Goal: Register for event/course

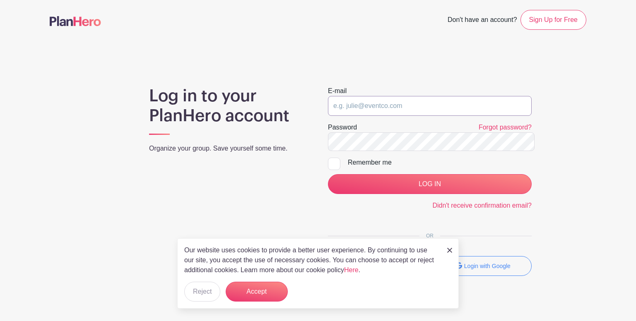
click at [355, 96] on input "email" at bounding box center [430, 106] width 204 height 20
type input "[EMAIL_ADDRESS][DOMAIN_NAME]"
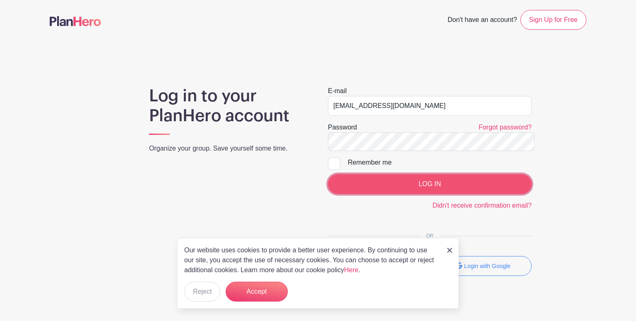
click at [430, 174] on input "LOG IN" at bounding box center [430, 184] width 204 height 20
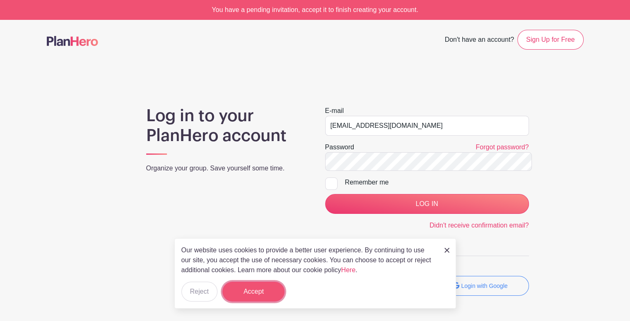
click at [252, 295] on button "Accept" at bounding box center [253, 292] width 62 height 20
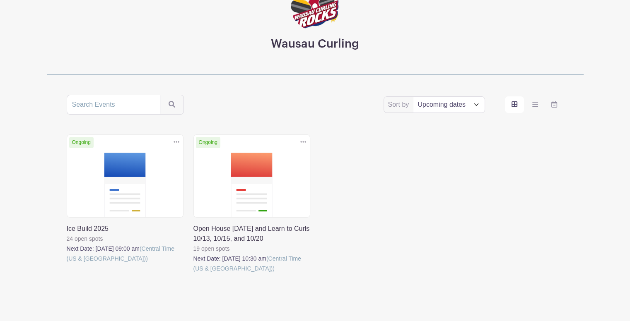
scroll to position [85, 0]
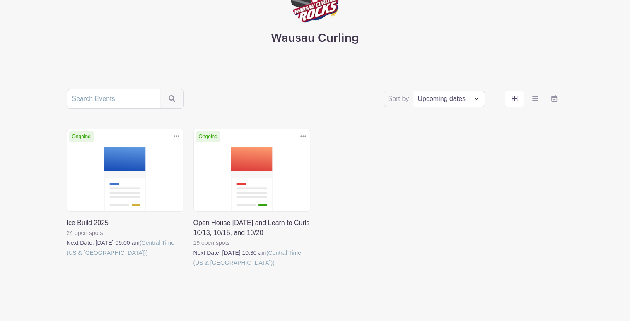
click at [67, 258] on link at bounding box center [67, 258] width 0 height 0
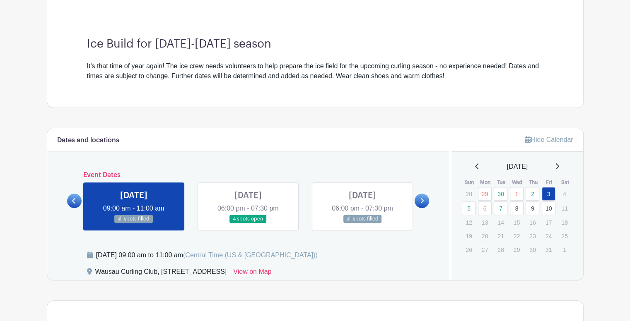
scroll to position [222, 0]
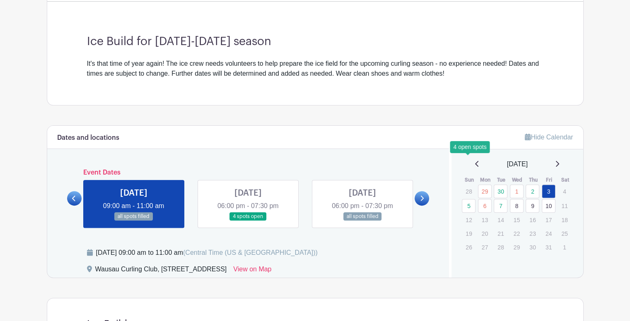
click at [467, 199] on link "5" at bounding box center [468, 206] width 14 height 14
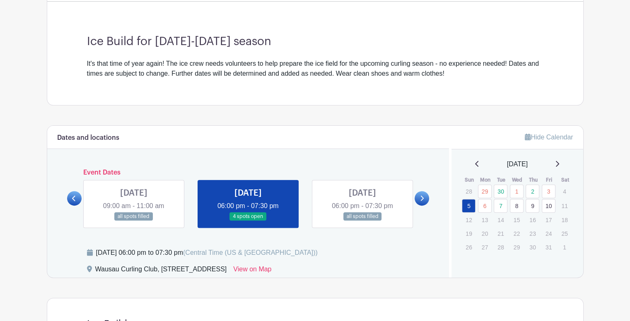
click at [248, 221] on link at bounding box center [248, 221] width 0 height 0
click at [362, 221] on link at bounding box center [362, 221] width 0 height 0
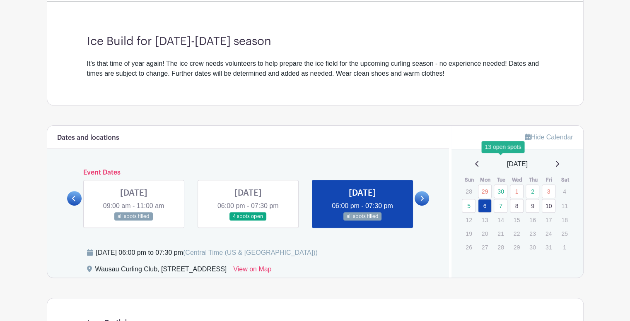
click at [499, 199] on link "7" at bounding box center [500, 206] width 14 height 14
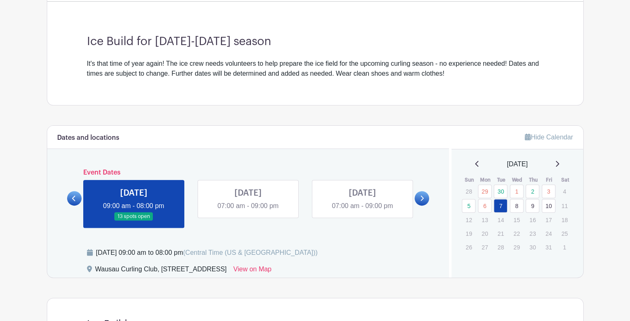
click at [134, 221] on link at bounding box center [134, 221] width 0 height 0
click at [469, 199] on link "5" at bounding box center [468, 206] width 14 height 14
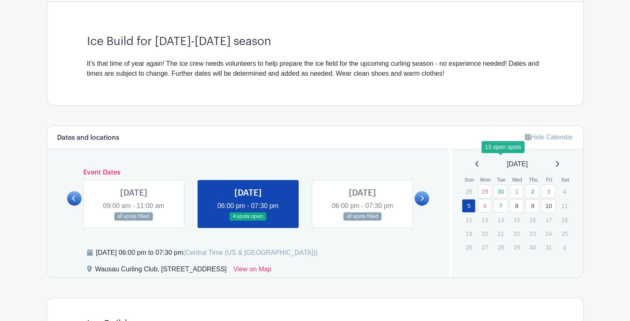
click at [500, 199] on link "7" at bounding box center [500, 206] width 14 height 14
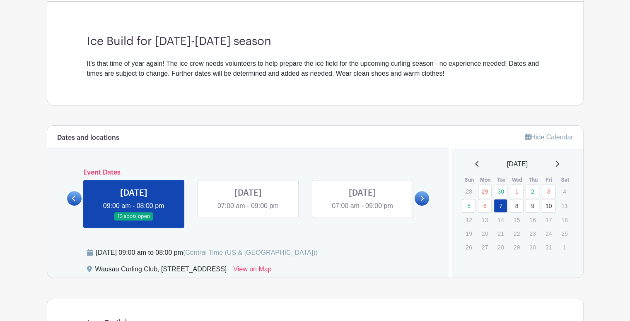
click at [134, 221] on link at bounding box center [134, 221] width 0 height 0
click at [248, 211] on link at bounding box center [248, 211] width 0 height 0
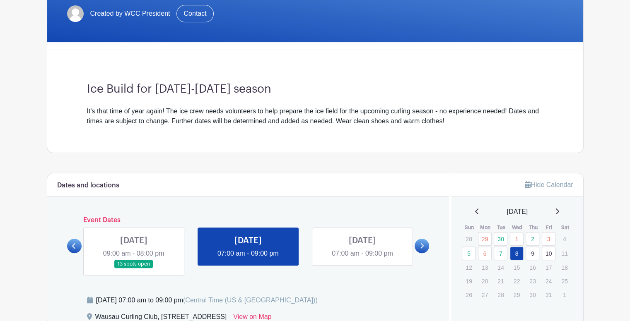
click at [248, 259] on link at bounding box center [248, 259] width 0 height 0
click at [362, 259] on link at bounding box center [362, 259] width 0 height 0
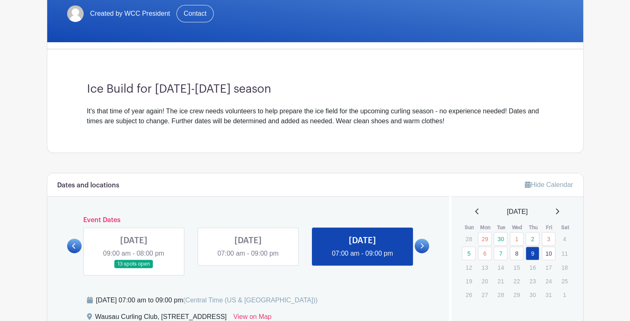
click at [551, 247] on link "10" at bounding box center [548, 254] width 14 height 14
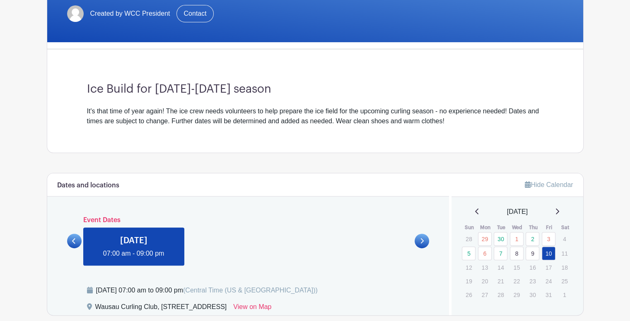
scroll to position [172, 0]
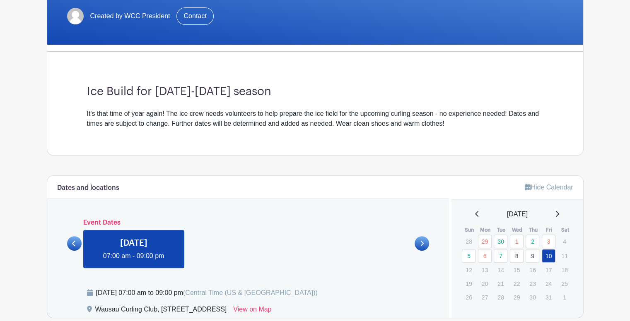
click at [134, 261] on link at bounding box center [134, 261] width 0 height 0
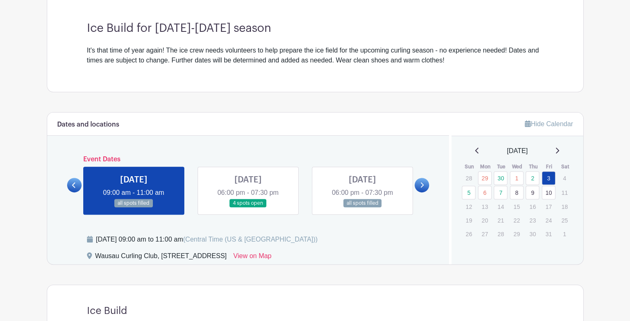
scroll to position [234, 0]
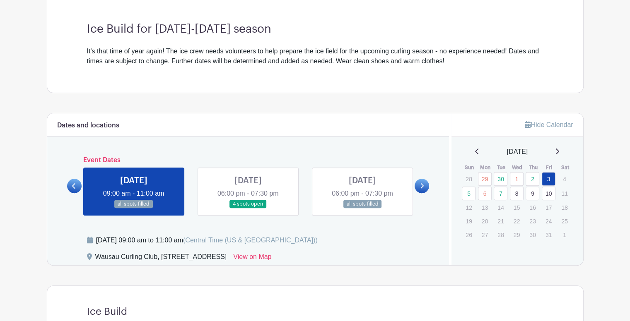
click at [248, 209] on link at bounding box center [248, 209] width 0 height 0
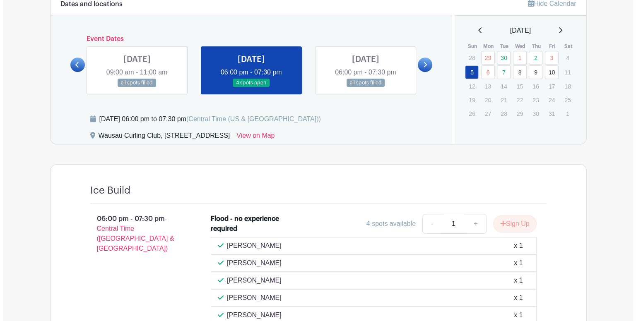
scroll to position [358, 0]
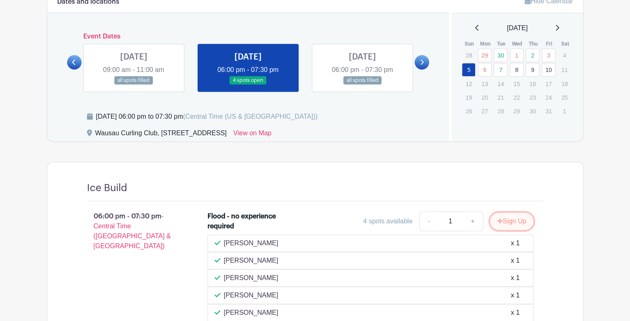
click at [522, 213] on button "Sign Up" at bounding box center [511, 221] width 43 height 17
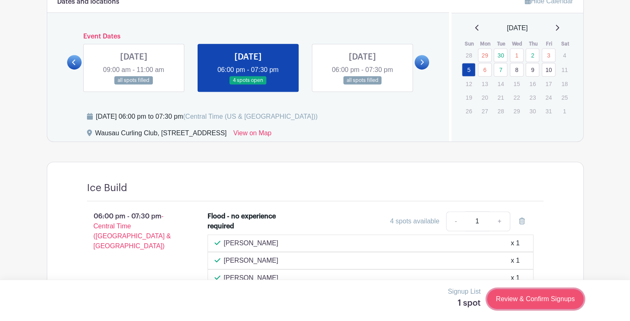
click at [545, 297] on link "Review & Confirm Signups" at bounding box center [535, 299] width 96 height 20
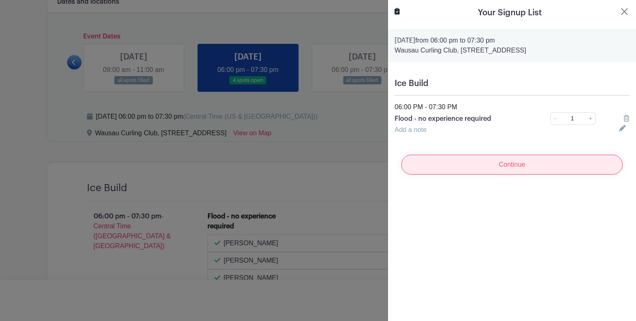
click at [501, 155] on input "Continue" at bounding box center [511, 165] width 221 height 20
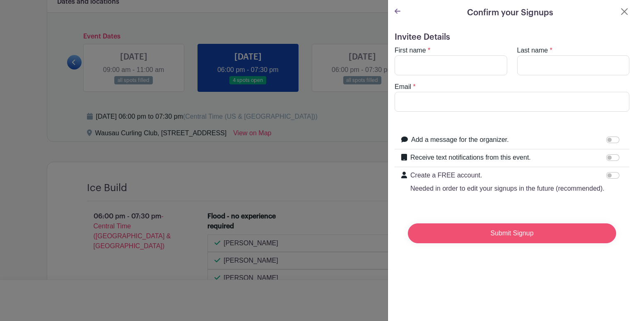
click at [508, 223] on input "Submit Signup" at bounding box center [512, 233] width 208 height 20
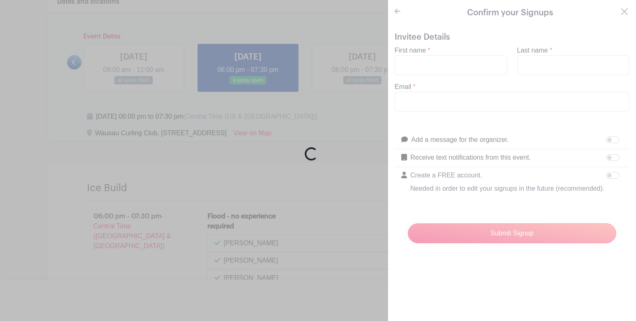
click at [413, 50] on div "Loading..." at bounding box center [318, 160] width 636 height 321
click at [410, 52] on div "Loading..." at bounding box center [318, 160] width 636 height 321
click at [406, 57] on div "Loading..." at bounding box center [318, 160] width 636 height 321
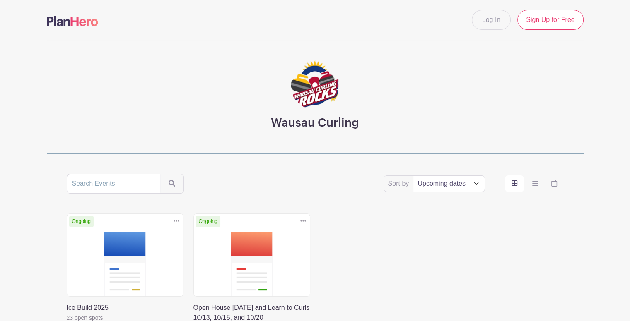
scroll to position [85, 0]
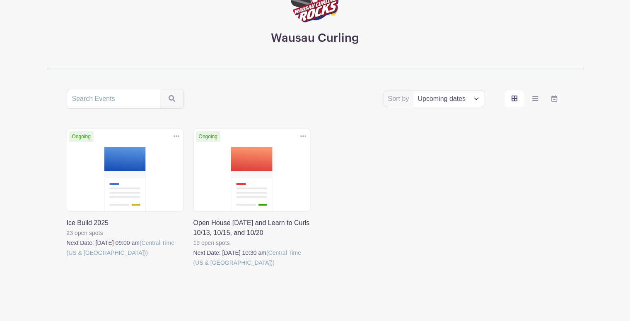
click at [67, 258] on link at bounding box center [67, 258] width 0 height 0
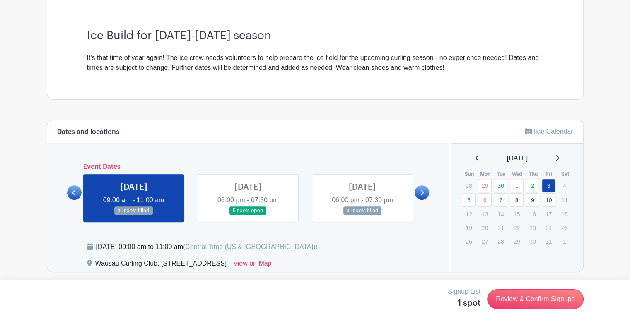
scroll to position [232, 0]
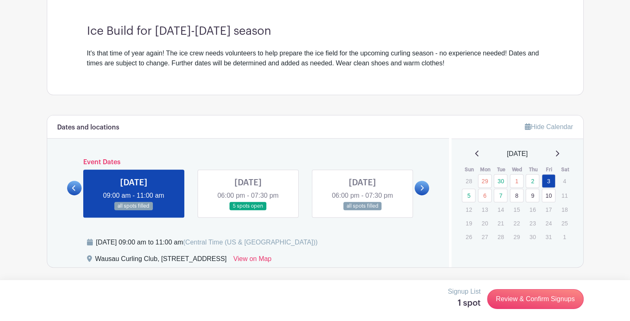
click at [248, 211] on link at bounding box center [248, 211] width 0 height 0
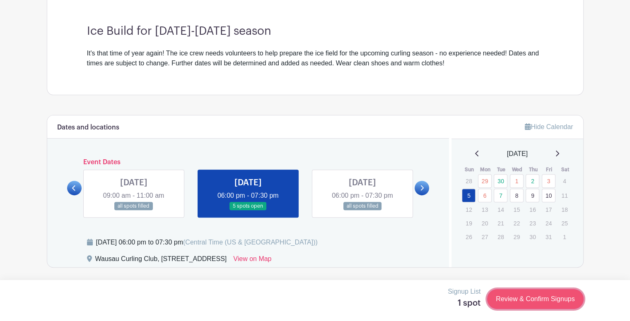
click at [545, 297] on link "Review & Confirm Signups" at bounding box center [535, 299] width 96 height 20
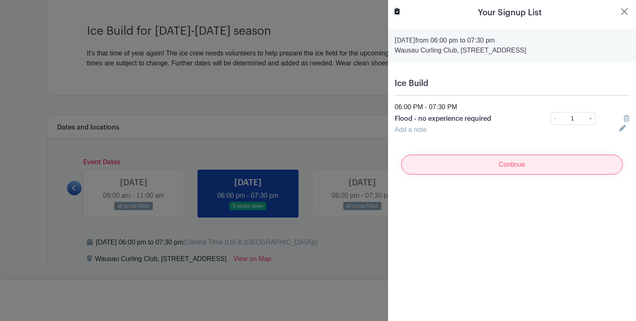
click at [513, 155] on input "Continue" at bounding box center [511, 165] width 221 height 20
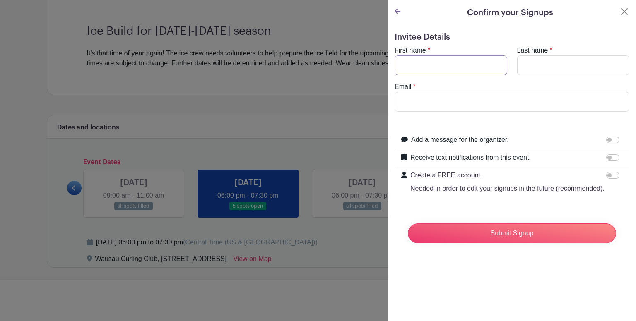
click at [407, 55] on input "First name" at bounding box center [450, 65] width 113 height 20
type input "Marty"
click at [529, 55] on input "Last name" at bounding box center [573, 65] width 113 height 20
type input "Mullen"
click at [419, 92] on input "Email" at bounding box center [511, 102] width 235 height 20
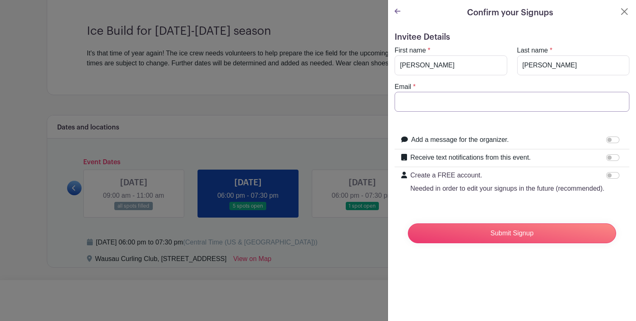
type input "martymullen47@gmail.com"
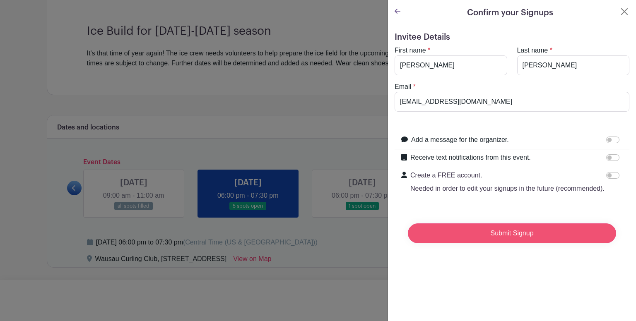
click at [512, 223] on input "Submit Signup" at bounding box center [512, 233] width 208 height 20
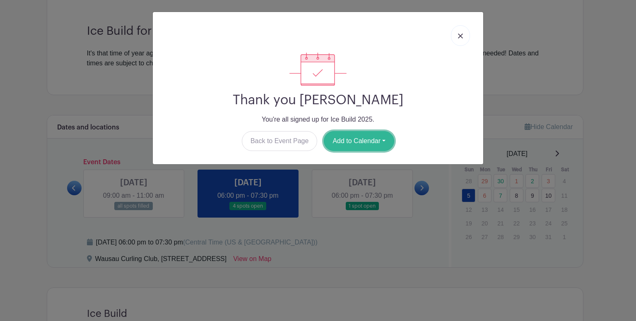
click at [356, 131] on button "Add to Calendar" at bounding box center [359, 141] width 70 height 20
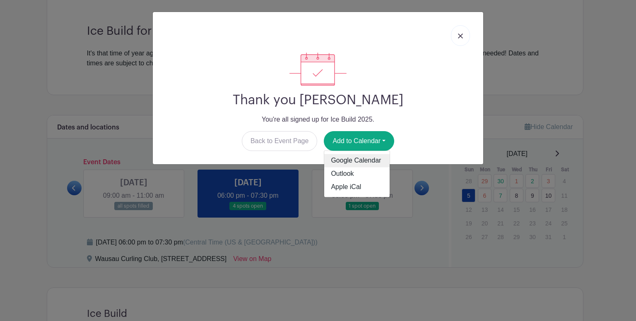
click at [368, 154] on link "Google Calendar" at bounding box center [356, 160] width 65 height 13
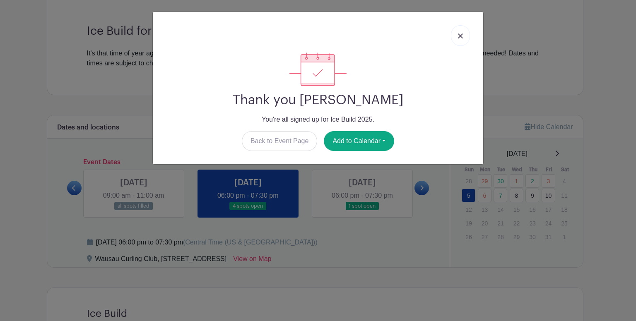
click at [463, 34] on img at bounding box center [460, 36] width 5 height 5
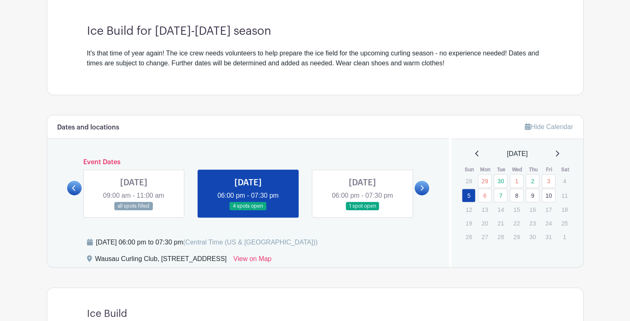
click at [362, 211] on link at bounding box center [362, 211] width 0 height 0
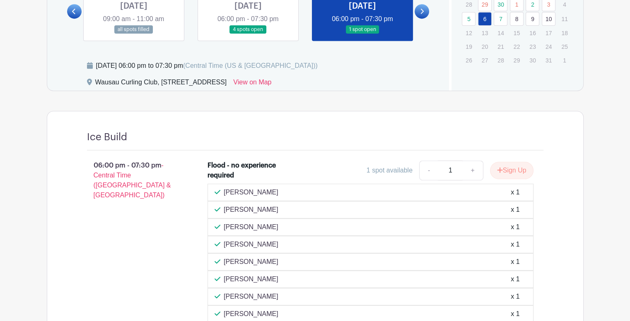
scroll to position [404, 0]
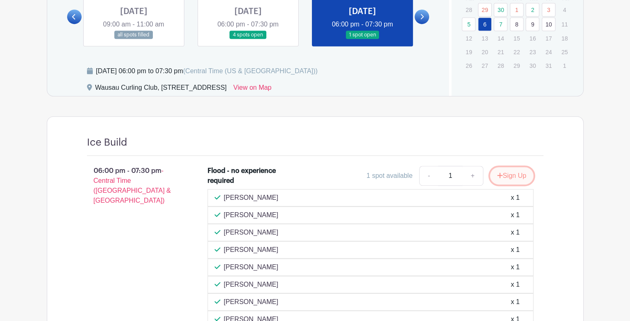
click at [526, 167] on button "Sign Up" at bounding box center [511, 175] width 43 height 17
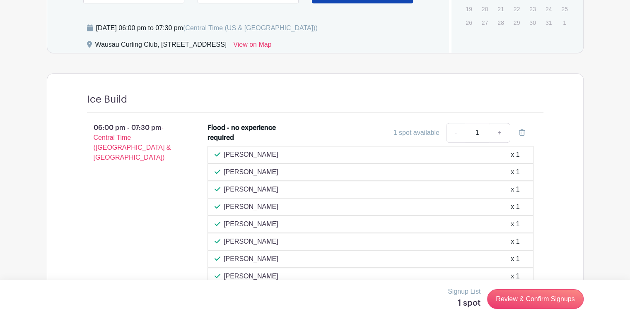
scroll to position [447, 0]
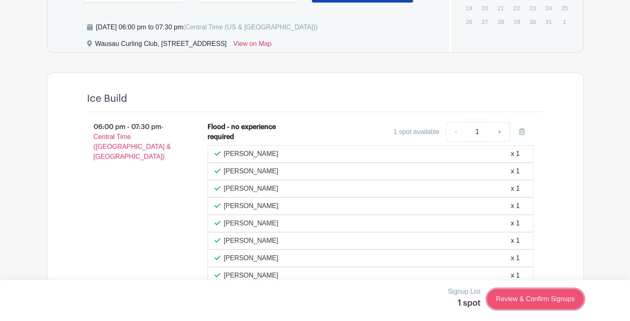
click at [526, 296] on link "Review & Confirm Signups" at bounding box center [535, 299] width 96 height 20
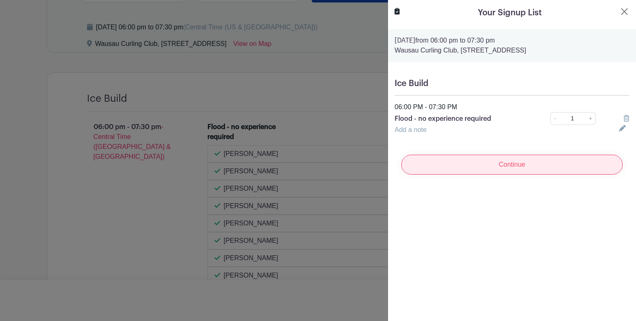
click at [509, 155] on input "Continue" at bounding box center [511, 165] width 221 height 20
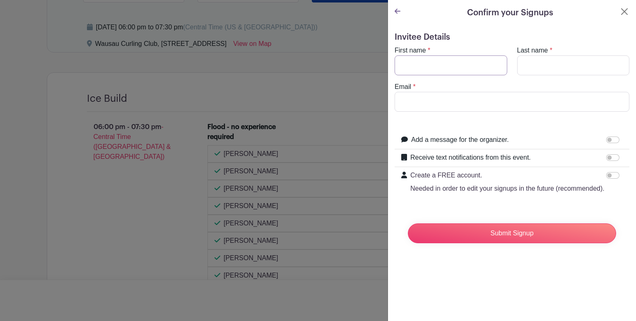
click at [411, 57] on input "First name" at bounding box center [450, 65] width 113 height 20
type input "Marty"
click at [533, 55] on input "Last name" at bounding box center [573, 65] width 113 height 20
type input "Mullen"
click at [416, 92] on input "Email" at bounding box center [511, 102] width 235 height 20
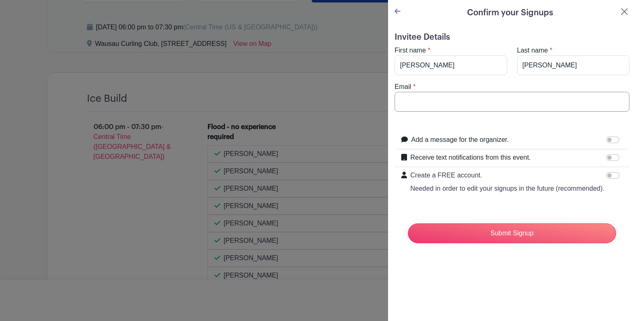
type input "martymullen47@gmail.com"
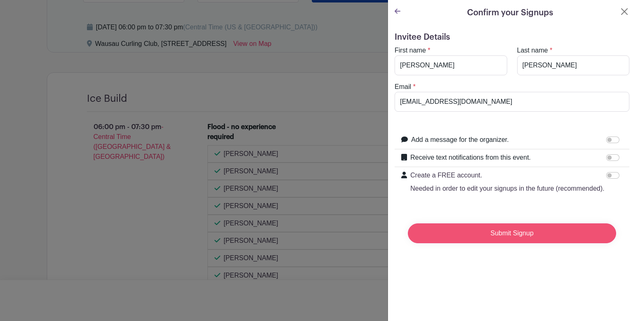
click at [498, 223] on input "Submit Signup" at bounding box center [512, 233] width 208 height 20
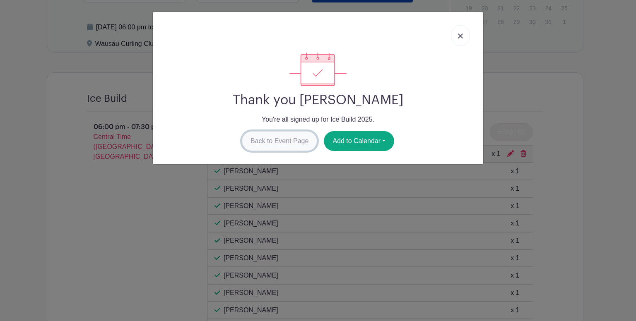
click at [289, 131] on link "Back to Event Page" at bounding box center [280, 141] width 76 height 20
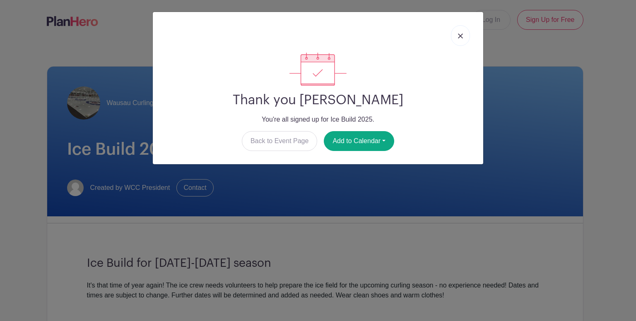
click at [466, 31] on link at bounding box center [460, 35] width 19 height 21
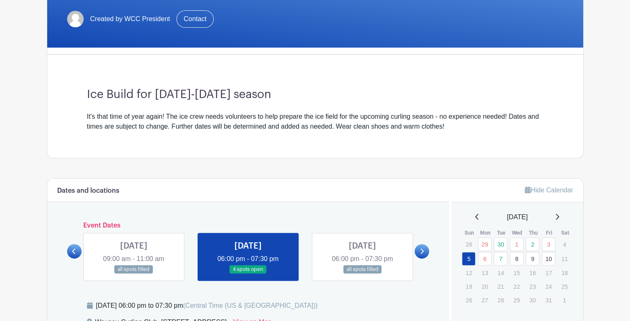
scroll to position [169, 0]
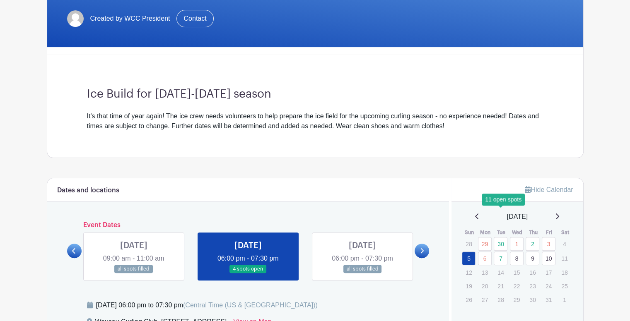
click at [500, 252] on link "7" at bounding box center [500, 259] width 14 height 14
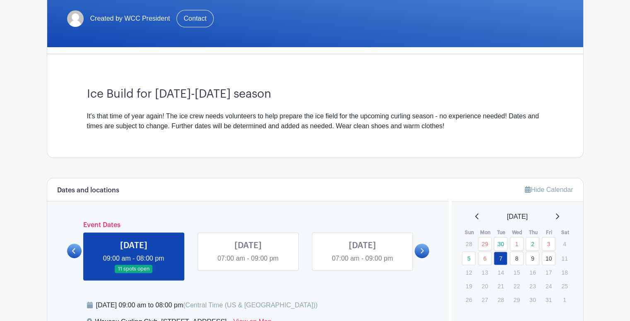
click at [134, 274] on link at bounding box center [134, 274] width 0 height 0
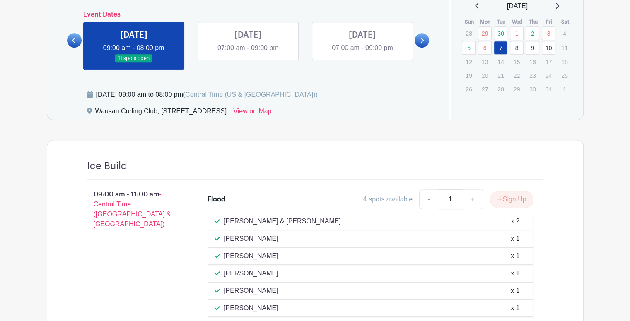
scroll to position [386, 0]
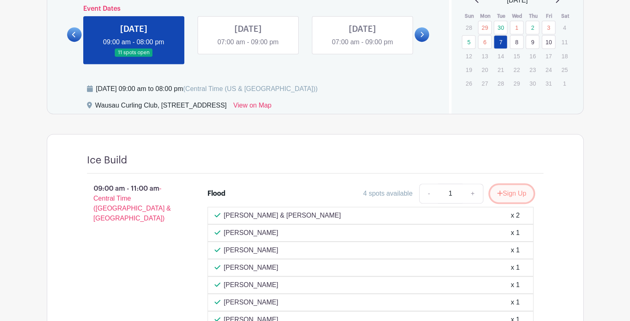
click at [524, 185] on button "Sign Up" at bounding box center [511, 193] width 43 height 17
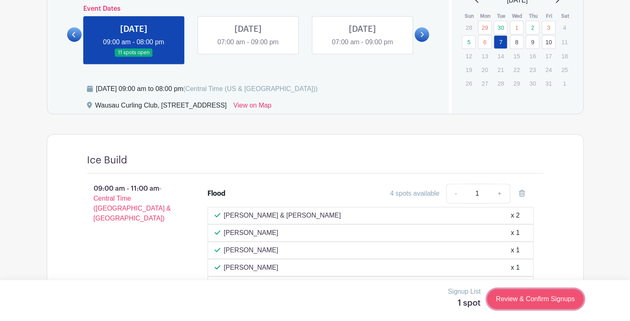
click at [531, 296] on link "Review & Confirm Signups" at bounding box center [535, 299] width 96 height 20
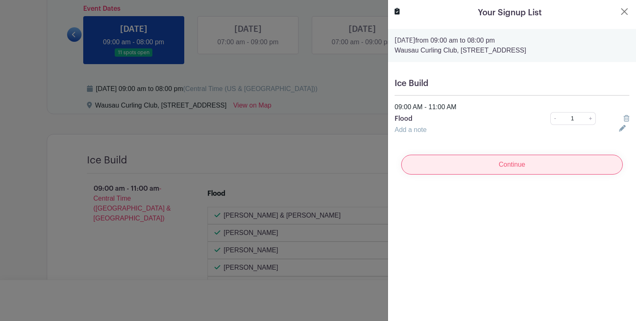
click at [507, 155] on input "Continue" at bounding box center [511, 165] width 221 height 20
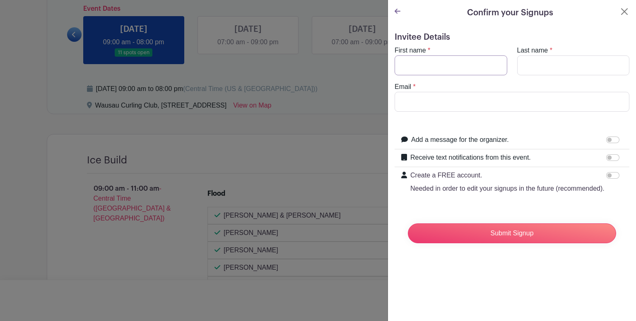
click at [405, 56] on input "First name" at bounding box center [450, 65] width 113 height 20
type input "N"
type input "Marty"
click at [528, 55] on input "Last name" at bounding box center [573, 65] width 113 height 20
type input "Mullen"
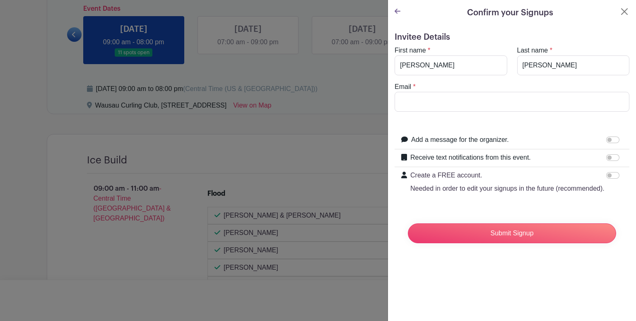
click at [426, 82] on div "Email *" at bounding box center [511, 97] width 245 height 30
click at [422, 92] on input "Email" at bounding box center [511, 102] width 235 height 20
type input "martymullen47@gmail.com"
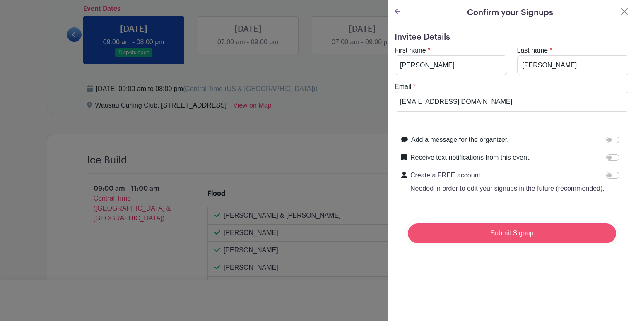
click at [500, 223] on input "Submit Signup" at bounding box center [512, 233] width 208 height 20
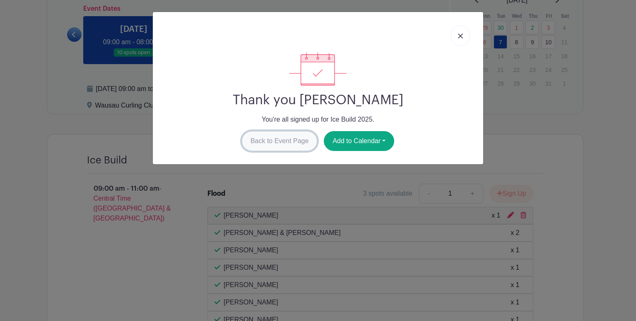
click at [278, 131] on link "Back to Event Page" at bounding box center [280, 141] width 76 height 20
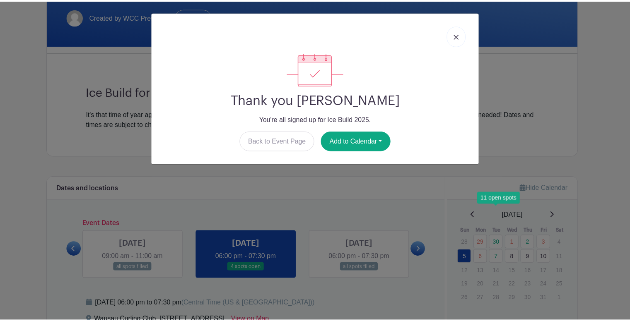
scroll to position [169, 0]
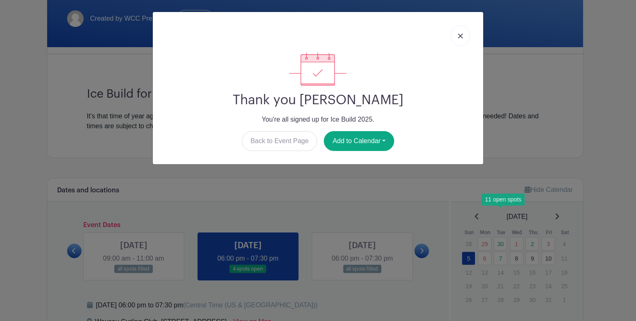
click at [462, 34] on img at bounding box center [460, 36] width 5 height 5
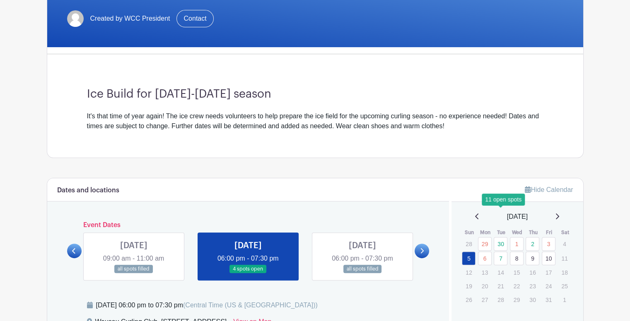
click at [517, 252] on link "8" at bounding box center [516, 259] width 14 height 14
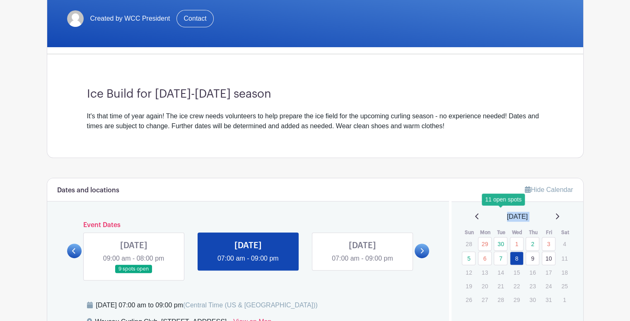
drag, startPoint x: 628, startPoint y: 132, endPoint x: 625, endPoint y: 175, distance: 43.2
click at [625, 175] on main "Log In Sign Up for Free Wausau Curling Club Ice Build 2025 Created by WCC Presi…" at bounding box center [315, 107] width 630 height 552
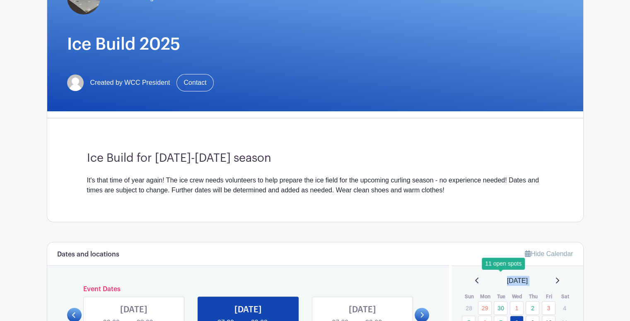
scroll to position [174, 0]
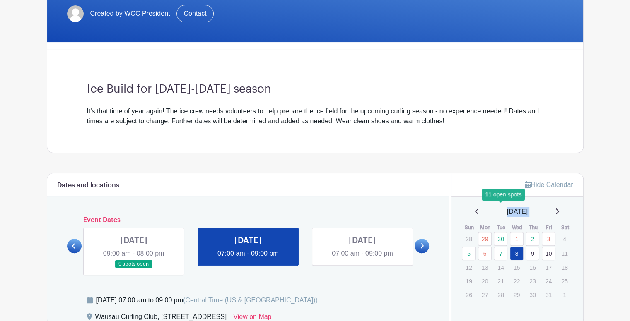
click at [248, 259] on link at bounding box center [248, 259] width 0 height 0
click at [517, 247] on link "8" at bounding box center [516, 254] width 14 height 14
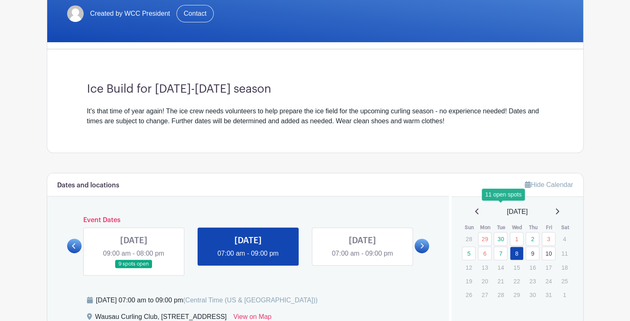
click at [517, 247] on link "8" at bounding box center [516, 254] width 14 height 14
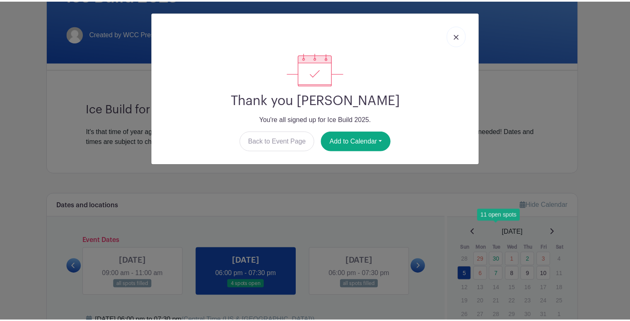
scroll to position [169, 0]
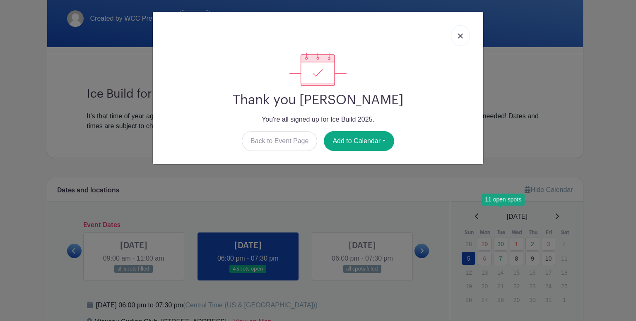
click at [461, 29] on link at bounding box center [460, 35] width 19 height 21
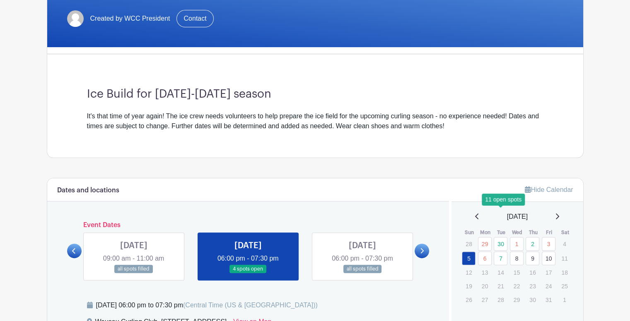
click at [517, 252] on link "8" at bounding box center [516, 259] width 14 height 14
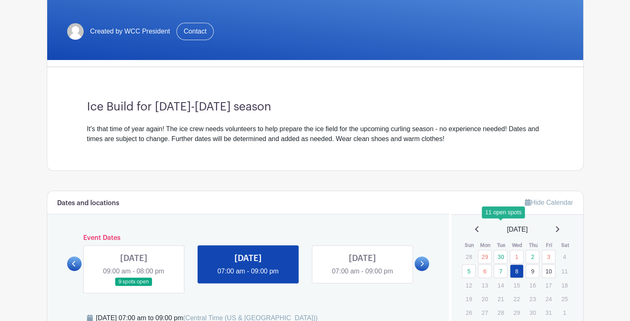
scroll to position [174, 0]
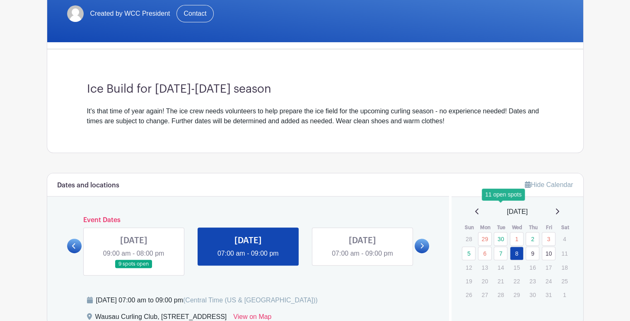
click at [134, 269] on link at bounding box center [134, 269] width 0 height 0
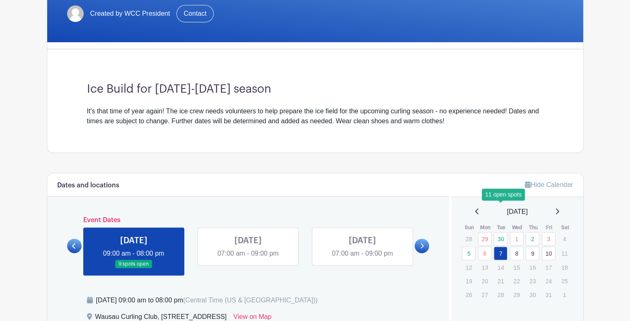
click at [134, 269] on link at bounding box center [134, 269] width 0 height 0
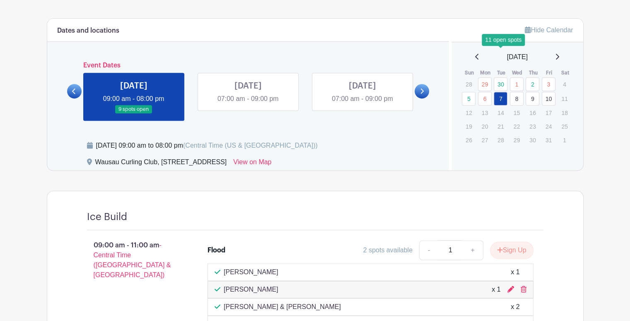
scroll to position [305, 0]
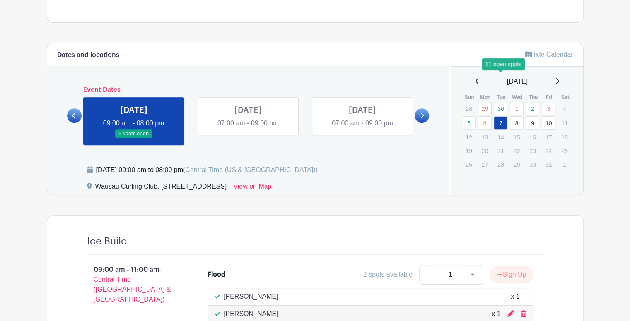
click at [248, 128] on link at bounding box center [248, 128] width 0 height 0
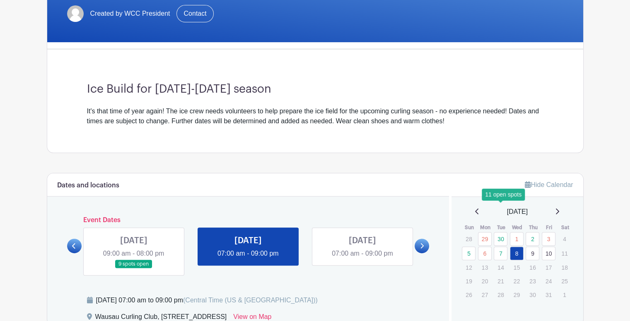
click at [240, 69] on div "Ice Build for 2025-2026 season It's that time of year again! The ice crew needs…" at bounding box center [315, 104] width 496 height 97
click at [134, 269] on link at bounding box center [134, 269] width 0 height 0
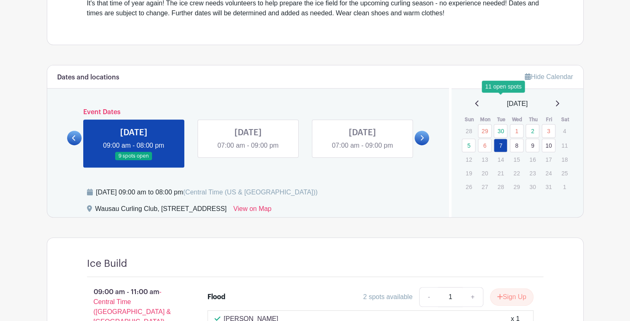
scroll to position [294, 0]
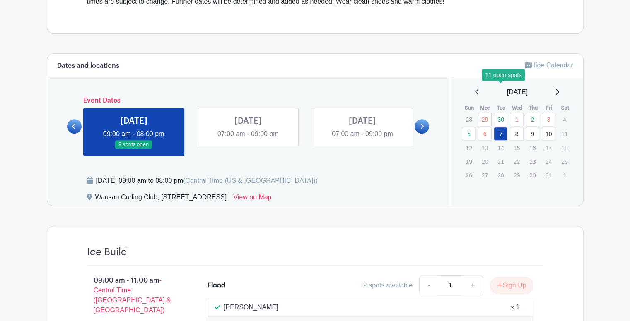
click at [248, 139] on link at bounding box center [248, 139] width 0 height 0
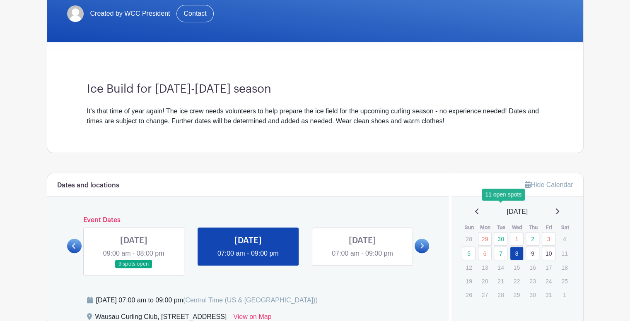
click at [362, 259] on link at bounding box center [362, 259] width 0 height 0
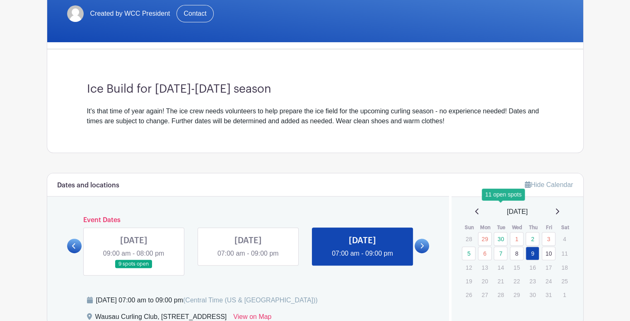
click at [519, 247] on link "8" at bounding box center [516, 254] width 14 height 14
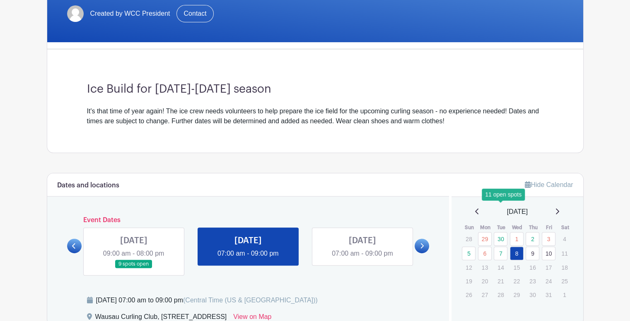
click at [248, 259] on link at bounding box center [248, 259] width 0 height 0
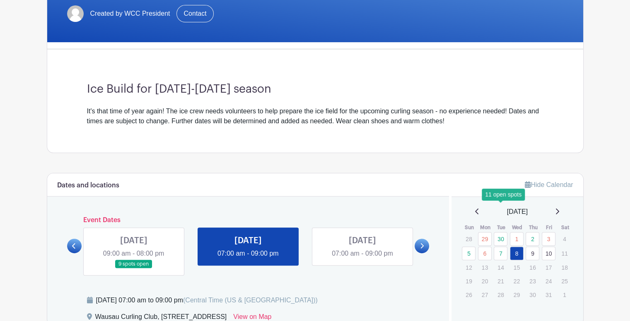
click at [248, 259] on link at bounding box center [248, 259] width 0 height 0
click at [362, 259] on link at bounding box center [362, 259] width 0 height 0
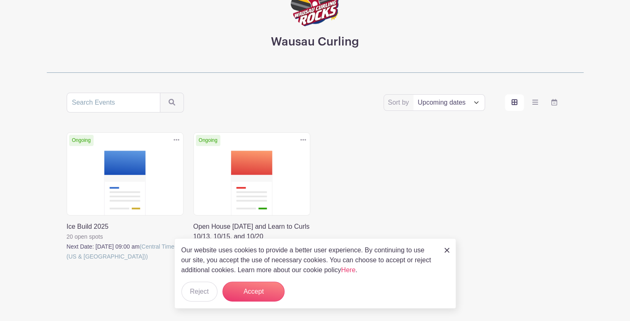
scroll to position [85, 0]
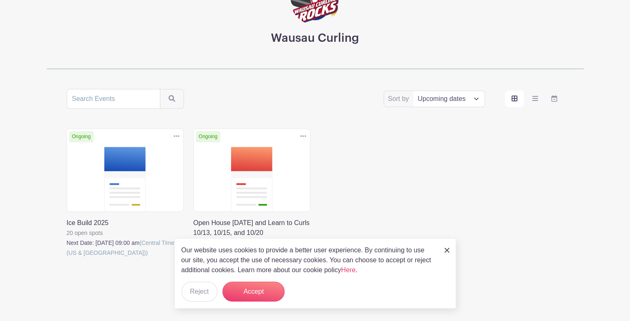
click at [67, 258] on link at bounding box center [67, 258] width 0 height 0
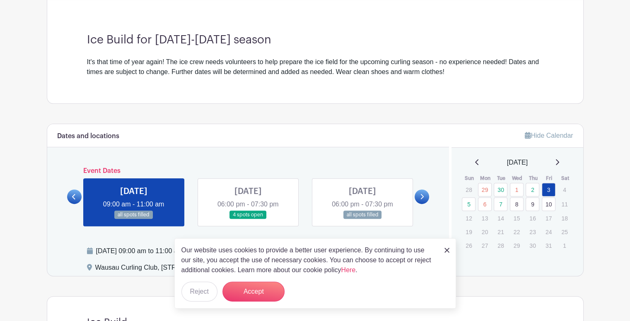
scroll to position [224, 0]
click at [248, 219] on link at bounding box center [248, 219] width 0 height 0
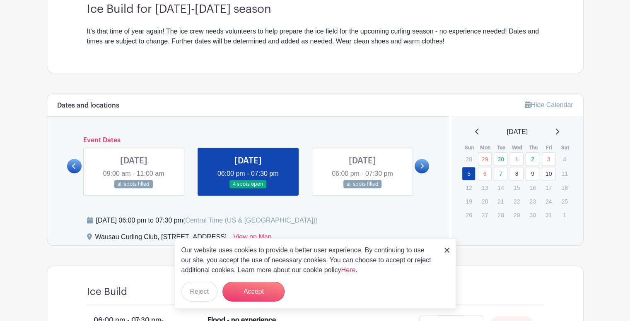
scroll to position [281, 0]
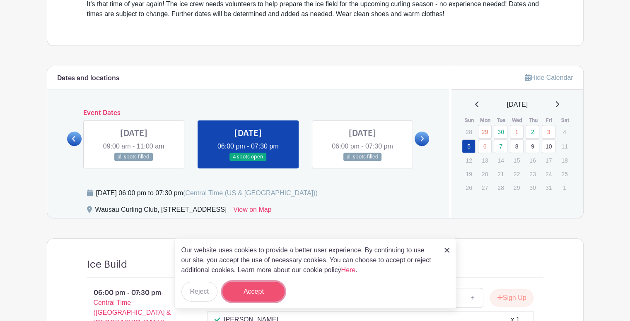
click at [254, 295] on button "Accept" at bounding box center [253, 292] width 62 height 20
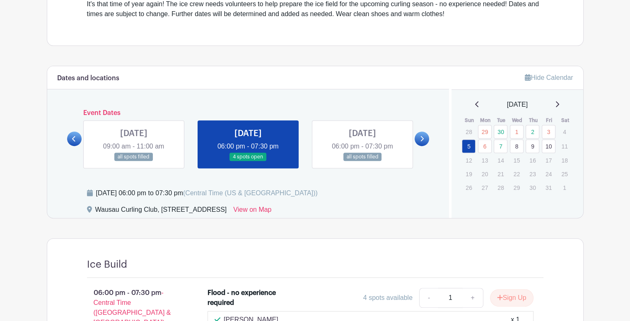
click at [521, 139] on link "8" at bounding box center [516, 146] width 14 height 14
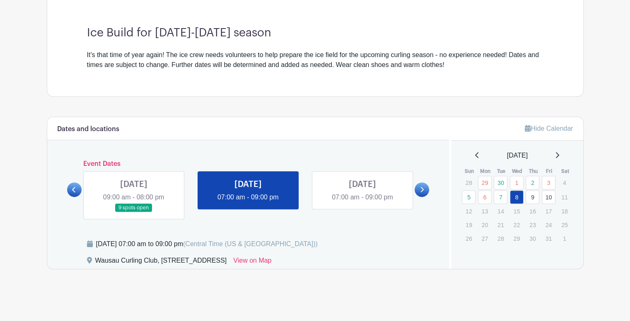
scroll to position [174, 0]
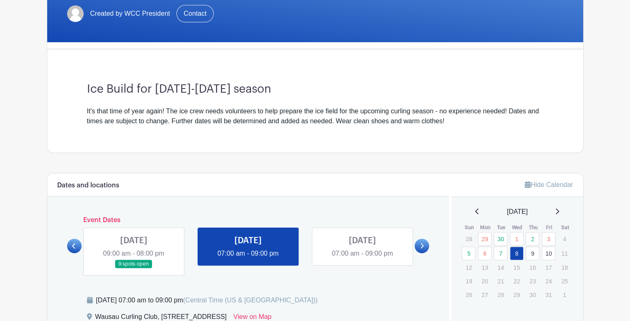
click at [248, 259] on link at bounding box center [248, 259] width 0 height 0
click at [134, 269] on link at bounding box center [134, 269] width 0 height 0
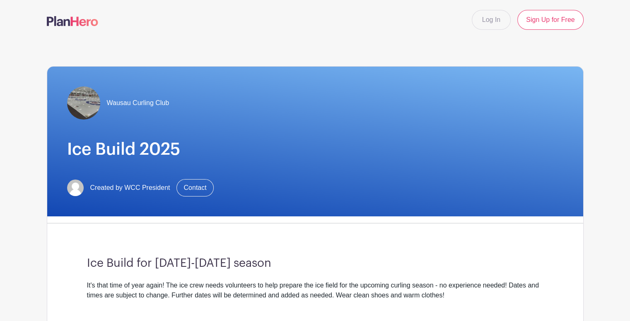
drag, startPoint x: 633, startPoint y: 206, endPoint x: 459, endPoint y: 129, distance: 190.7
click at [459, 139] on h1 "Ice Build 2025" at bounding box center [315, 149] width 496 height 20
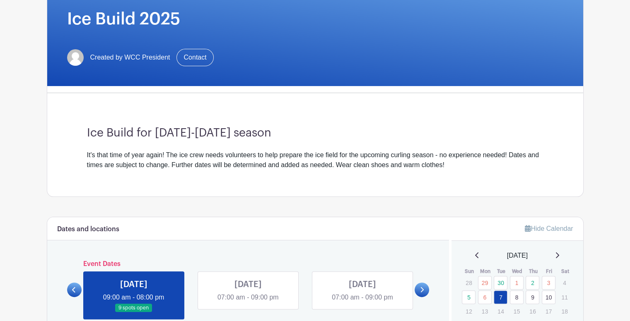
scroll to position [131, 0]
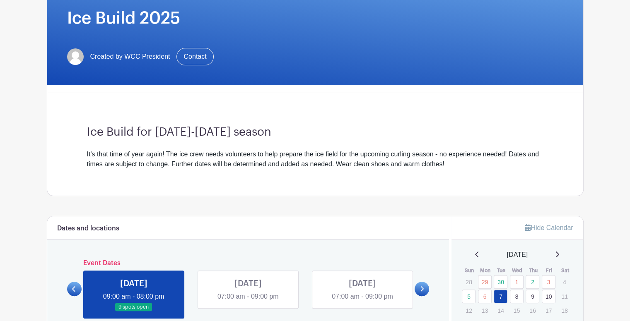
click at [248, 302] on link at bounding box center [248, 302] width 0 height 0
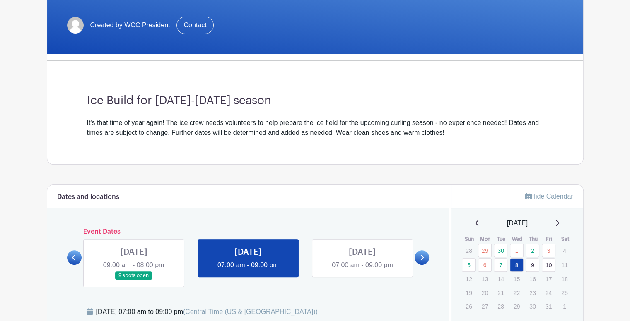
scroll to position [174, 0]
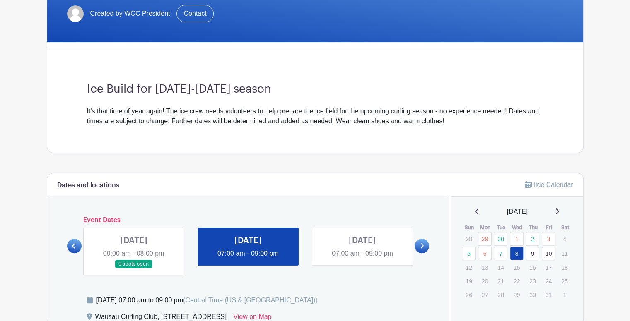
click at [248, 259] on link at bounding box center [248, 259] width 0 height 0
click at [134, 269] on link at bounding box center [134, 269] width 0 height 0
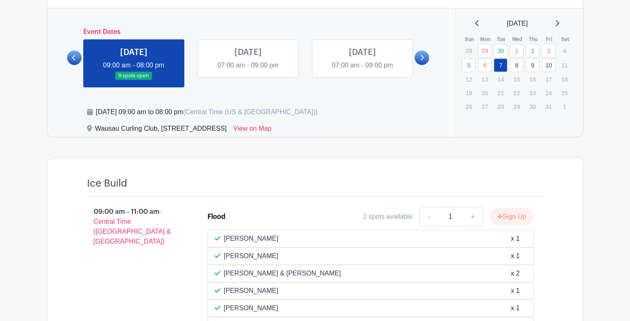
scroll to position [357, 0]
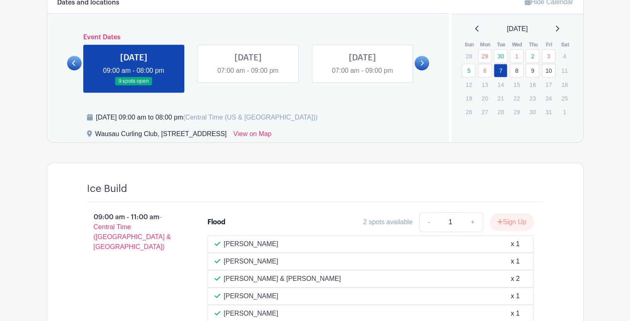
click at [536, 64] on link "9" at bounding box center [532, 71] width 14 height 14
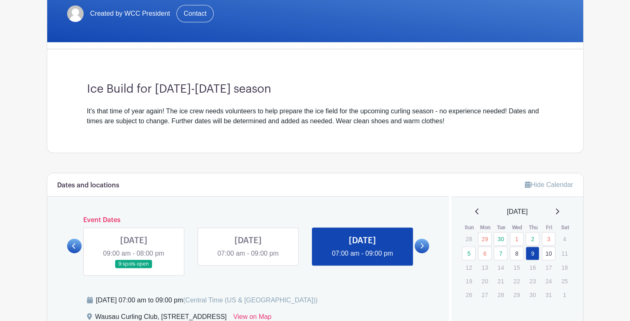
click at [362, 259] on link at bounding box center [362, 259] width 0 height 0
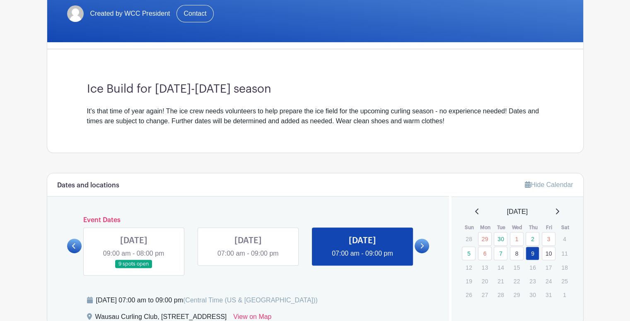
click at [362, 259] on link at bounding box center [362, 259] width 0 height 0
click at [531, 247] on link "9" at bounding box center [532, 254] width 14 height 14
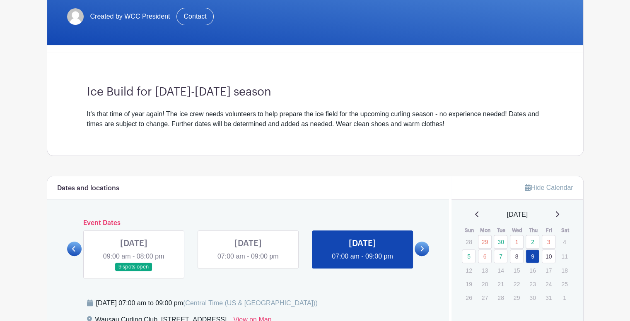
scroll to position [174, 0]
